Goal: Task Accomplishment & Management: Use online tool/utility

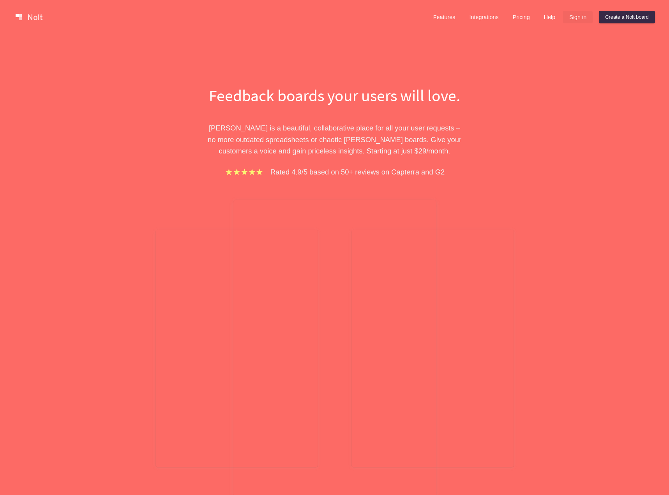
click at [589, 15] on link "Sign in" at bounding box center [578, 17] width 30 height 12
click at [578, 16] on link "Sign in" at bounding box center [578, 17] width 30 height 12
click at [581, 18] on link "Sign in" at bounding box center [578, 17] width 30 height 12
click at [584, 17] on link "Sign in" at bounding box center [578, 17] width 30 height 12
click at [514, 16] on link "Pricing" at bounding box center [521, 17] width 30 height 12
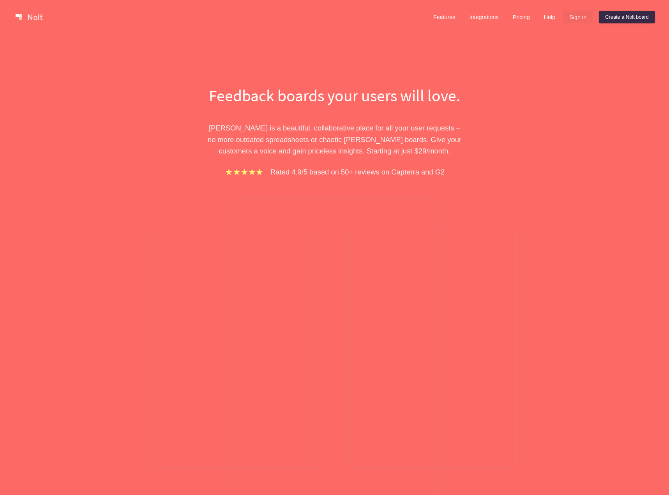
click at [581, 17] on link "Sign in" at bounding box center [578, 17] width 30 height 12
click at [460, 14] on link "Features" at bounding box center [444, 17] width 35 height 12
click at [581, 18] on link "Sign in" at bounding box center [578, 17] width 30 height 12
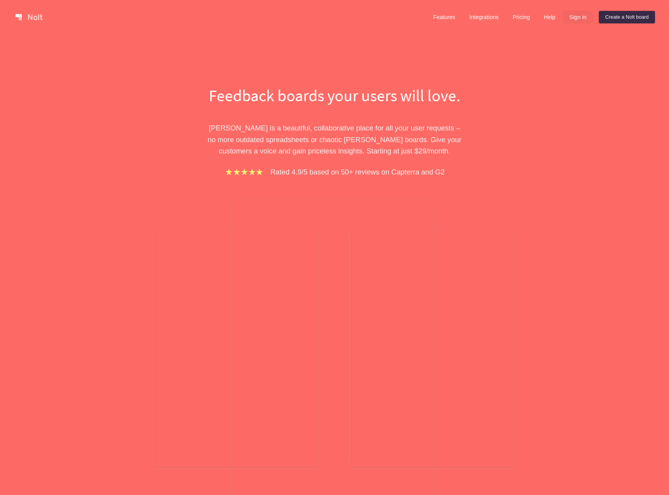
click at [581, 18] on link "Sign in" at bounding box center [578, 17] width 30 height 12
click at [354, 249] on div at bounding box center [334, 348] width 202 height 297
click at [38, 16] on link at bounding box center [28, 17] width 33 height 12
click at [581, 20] on link "Sign in" at bounding box center [578, 17] width 30 height 12
click at [585, 15] on link "Sign in" at bounding box center [578, 17] width 30 height 12
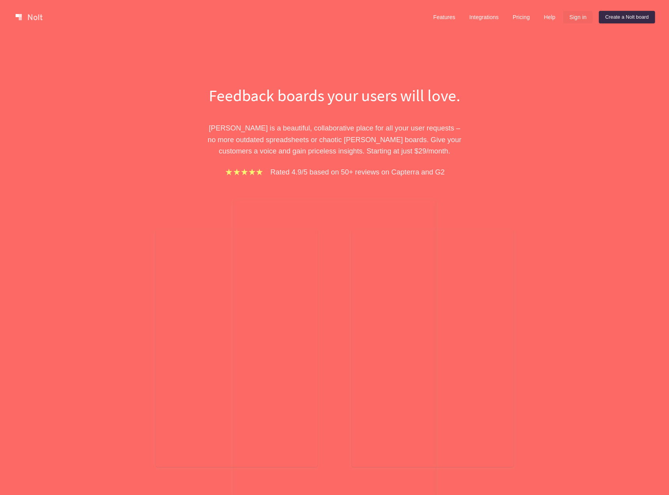
click at [584, 16] on link "Sign in" at bounding box center [578, 17] width 30 height 12
click at [639, 20] on link "Create a Nolt board" at bounding box center [626, 17] width 56 height 12
click at [579, 16] on link "Sign in" at bounding box center [578, 17] width 30 height 12
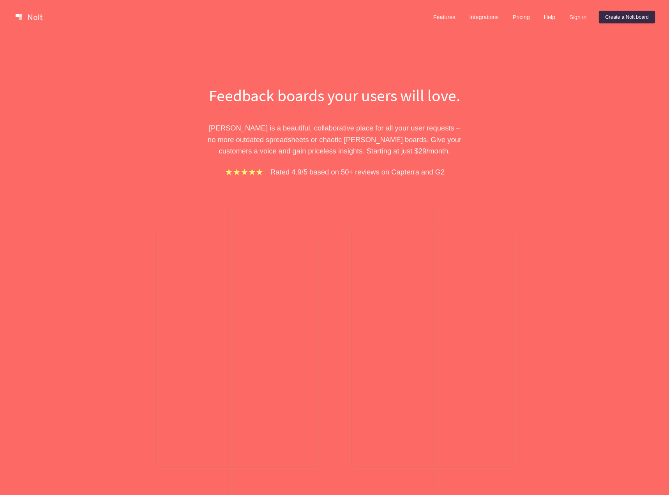
click at [36, 13] on link at bounding box center [28, 17] width 33 height 12
click at [581, 22] on link "Sign in" at bounding box center [578, 17] width 30 height 12
click at [580, 12] on link "Sign in" at bounding box center [578, 17] width 30 height 12
click at [553, 17] on link "Help" at bounding box center [549, 17] width 24 height 12
click at [587, 16] on link "Sign in" at bounding box center [578, 17] width 30 height 12
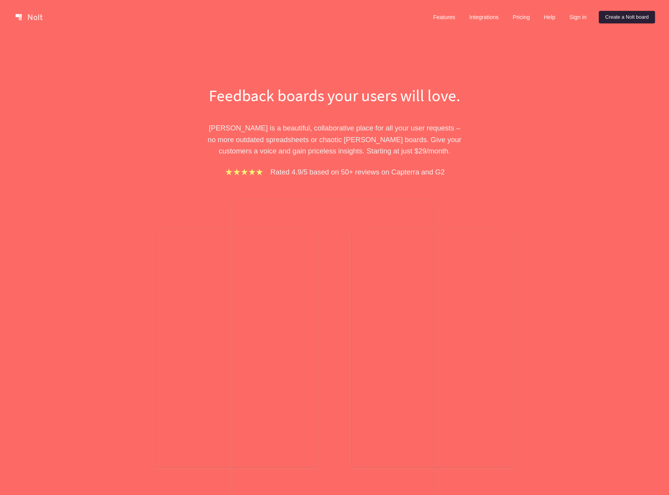
click at [612, 17] on link "Create a Nolt board" at bounding box center [626, 17] width 56 height 12
click at [584, 15] on link "Sign in" at bounding box center [578, 17] width 30 height 12
